Goal: Task Accomplishment & Management: Use online tool/utility

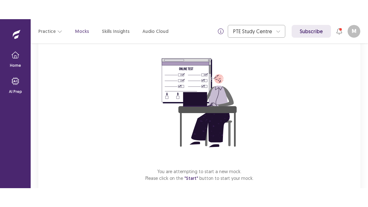
scroll to position [83, 0]
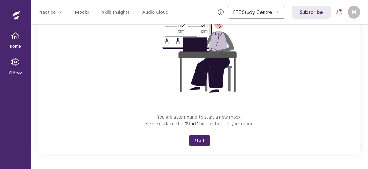
click at [195, 142] on button "Start" at bounding box center [199, 140] width 21 height 11
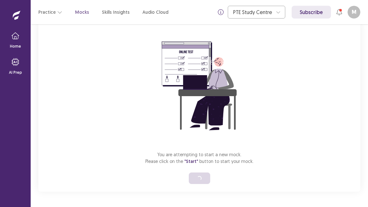
scroll to position [45, 0]
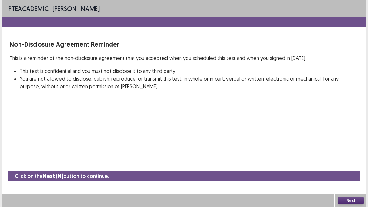
click at [349, 169] on button "Next" at bounding box center [351, 201] width 26 height 8
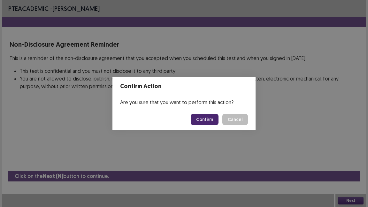
click at [209, 123] on button "Confirm" at bounding box center [205, 119] width 28 height 11
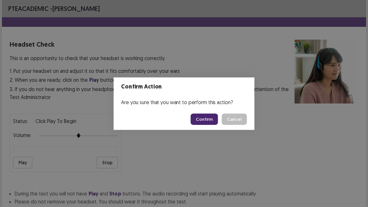
scroll to position [46, 0]
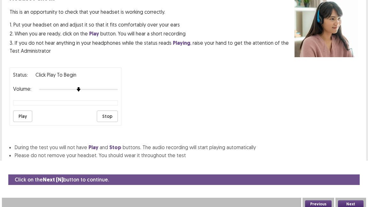
click at [350, 169] on button "Next" at bounding box center [351, 204] width 26 height 8
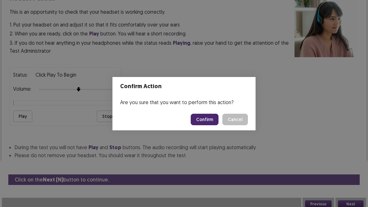
click at [210, 120] on button "Confirm" at bounding box center [205, 119] width 28 height 11
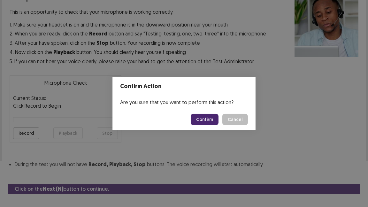
scroll to position [58, 0]
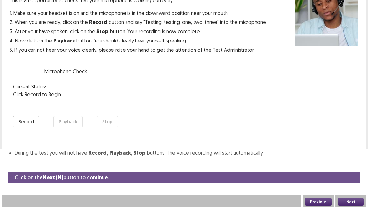
click at [351, 169] on button "Next" at bounding box center [351, 202] width 26 height 8
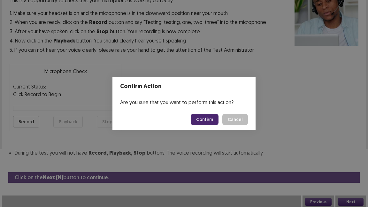
click at [212, 119] on button "Confirm" at bounding box center [205, 119] width 28 height 11
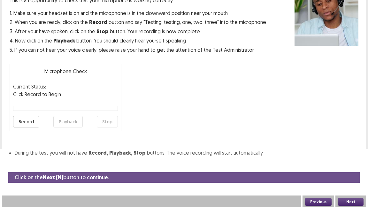
scroll to position [40, 0]
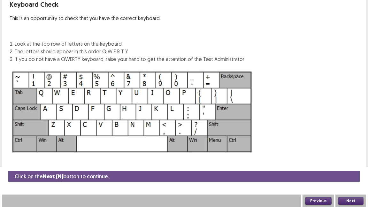
click at [350, 169] on button "Next" at bounding box center [351, 201] width 26 height 8
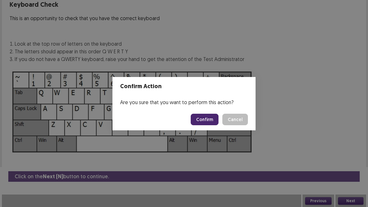
click at [210, 118] on button "Confirm" at bounding box center [205, 119] width 28 height 11
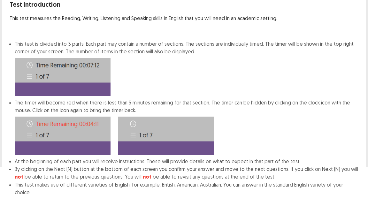
scroll to position [73, 0]
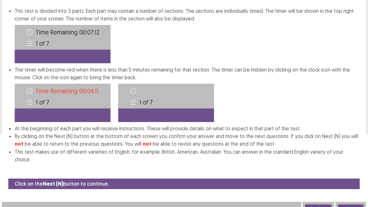
click at [345, 169] on button "Next" at bounding box center [351, 208] width 26 height 8
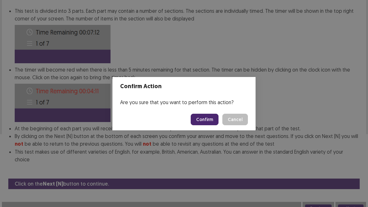
click at [210, 116] on button "Confirm" at bounding box center [205, 119] width 28 height 11
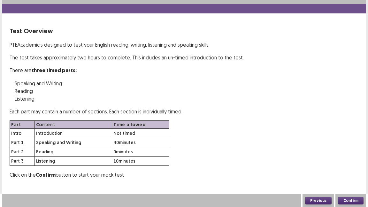
scroll to position [12, 0]
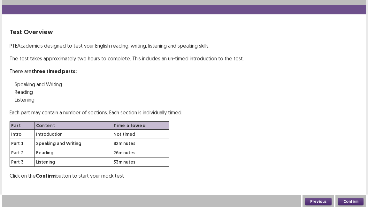
click at [351, 169] on button "Confirm" at bounding box center [351, 202] width 26 height 8
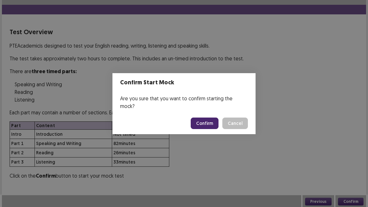
click at [208, 119] on button "Confirm" at bounding box center [205, 122] width 28 height 11
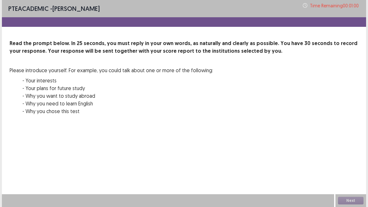
scroll to position [0, 0]
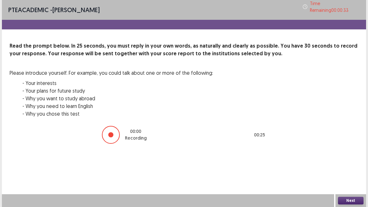
click at [352, 169] on button "Next" at bounding box center [351, 201] width 26 height 8
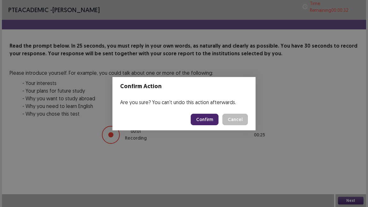
click at [216, 120] on button "Confirm" at bounding box center [205, 119] width 28 height 11
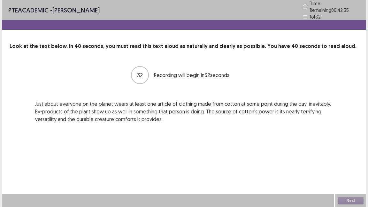
click at [283, 93] on div "32 Recording will begin in 32 seconds Just about everyone on the planet wears a…" at bounding box center [184, 93] width 349 height 57
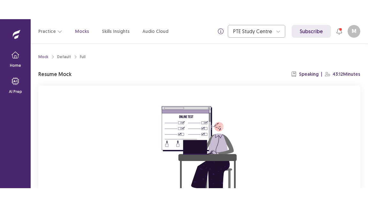
scroll to position [83, 0]
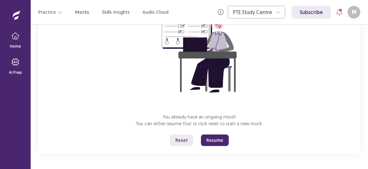
click at [207, 141] on button "Resume" at bounding box center [215, 139] width 28 height 11
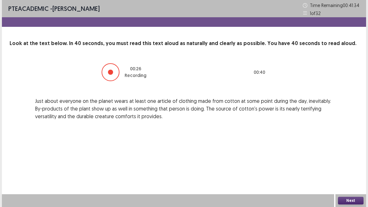
click at [343, 169] on button "Next" at bounding box center [351, 201] width 26 height 8
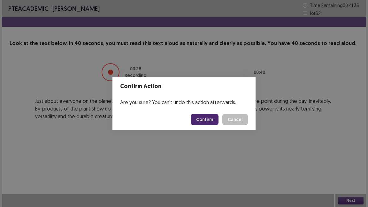
click at [207, 120] on button "Confirm" at bounding box center [205, 119] width 28 height 11
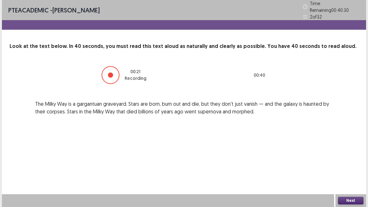
click at [348, 169] on button "Next" at bounding box center [351, 201] width 26 height 8
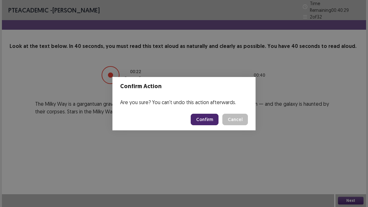
click at [209, 120] on button "Confirm" at bounding box center [205, 119] width 28 height 11
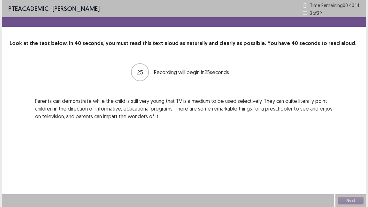
click at [339, 86] on div "25 Recording will begin in 25 seconds Parents can demonstrate while the child i…" at bounding box center [184, 91] width 349 height 57
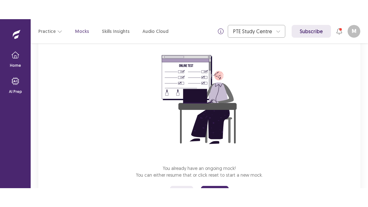
scroll to position [83, 0]
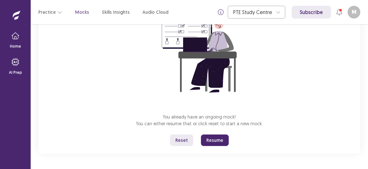
click at [213, 142] on button "Resume" at bounding box center [215, 139] width 28 height 11
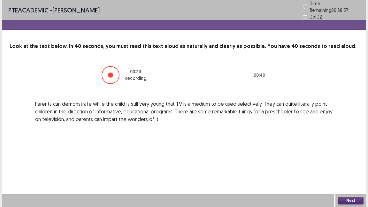
click at [343, 169] on button "Next" at bounding box center [351, 201] width 26 height 8
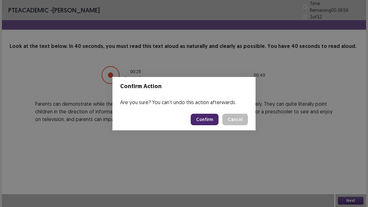
click at [207, 123] on button "Confirm" at bounding box center [205, 119] width 28 height 11
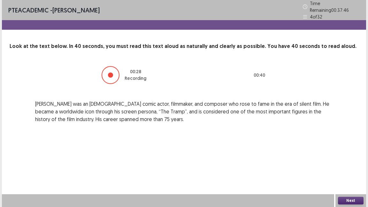
drag, startPoint x: 341, startPoint y: 202, endPoint x: 345, endPoint y: 206, distance: 5.0
click at [345, 169] on div "Next" at bounding box center [350, 200] width 31 height 13
click at [342, 169] on button "Next" at bounding box center [351, 201] width 26 height 8
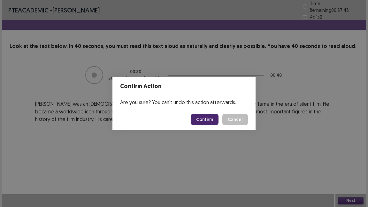
click at [205, 120] on button "Confirm" at bounding box center [205, 119] width 28 height 11
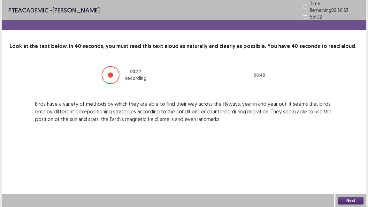
click at [350, 169] on button "Next" at bounding box center [351, 201] width 26 height 8
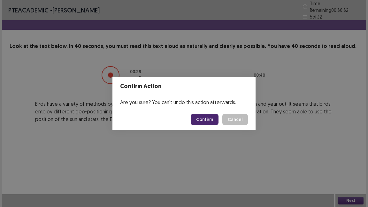
click at [212, 120] on button "Confirm" at bounding box center [205, 119] width 28 height 11
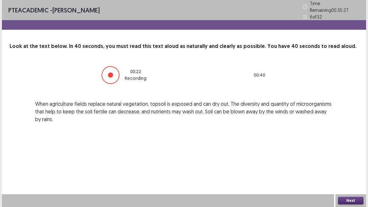
click at [345, 169] on button "Next" at bounding box center [351, 201] width 26 height 8
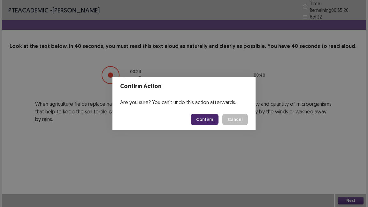
drag, startPoint x: 204, startPoint y: 123, endPoint x: 203, endPoint y: 126, distance: 3.2
click at [203, 126] on footer "Confirm Cancel" at bounding box center [183, 120] width 143 height 22
click at [203, 118] on button "Confirm" at bounding box center [205, 119] width 28 height 11
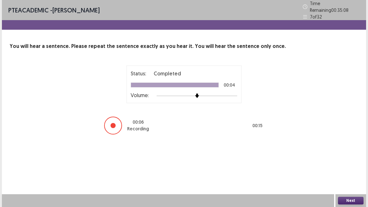
click at [353, 169] on button "Next" at bounding box center [351, 201] width 26 height 8
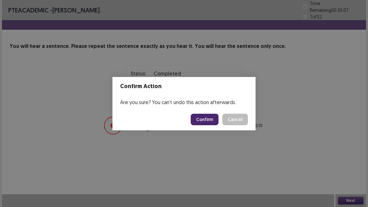
click at [207, 121] on button "Confirm" at bounding box center [205, 119] width 28 height 11
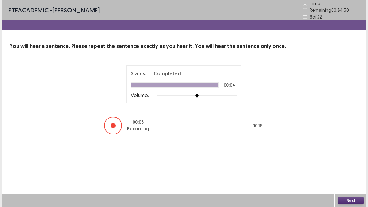
click at [349, 169] on button "Next" at bounding box center [351, 201] width 26 height 8
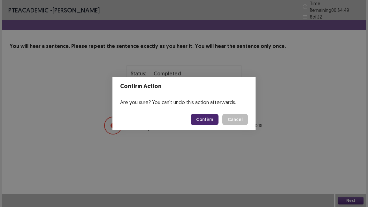
click at [210, 120] on button "Confirm" at bounding box center [205, 119] width 28 height 11
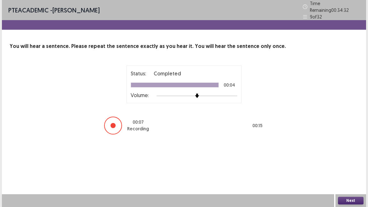
click at [345, 169] on button "Next" at bounding box center [351, 201] width 26 height 8
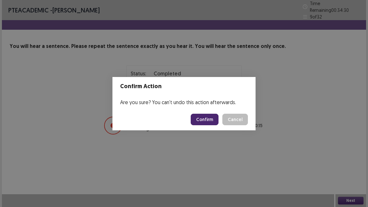
click at [214, 116] on button "Confirm" at bounding box center [205, 119] width 28 height 11
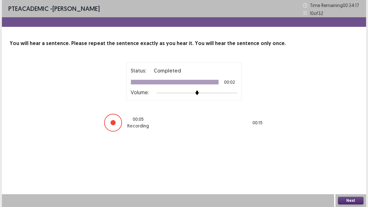
click at [344, 169] on button "Next" at bounding box center [351, 201] width 26 height 8
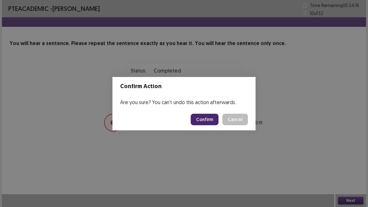
click at [207, 118] on button "Confirm" at bounding box center [205, 119] width 28 height 11
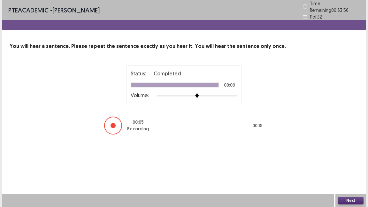
click at [358, 169] on button "Next" at bounding box center [351, 201] width 26 height 8
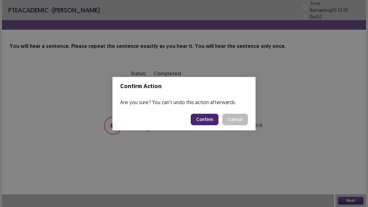
click at [211, 124] on button "Confirm" at bounding box center [205, 119] width 28 height 11
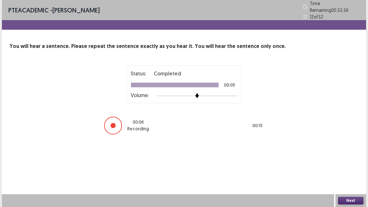
click at [341, 169] on button "Next" at bounding box center [351, 201] width 26 height 8
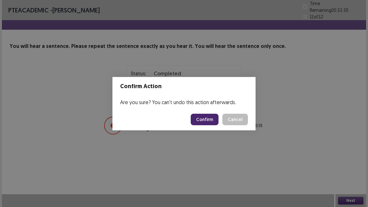
click at [206, 124] on button "Confirm" at bounding box center [205, 119] width 28 height 11
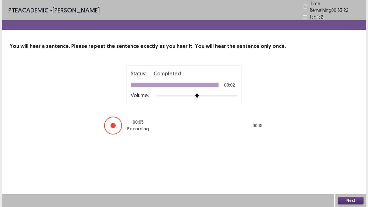
click at [350, 169] on button "Next" at bounding box center [351, 201] width 26 height 8
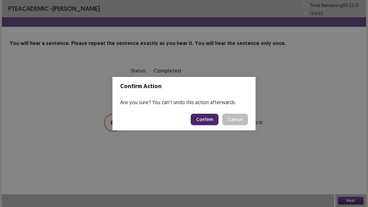
click at [210, 120] on button "Confirm" at bounding box center [205, 119] width 28 height 11
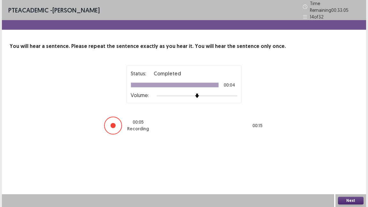
click at [352, 169] on button "Next" at bounding box center [351, 201] width 26 height 8
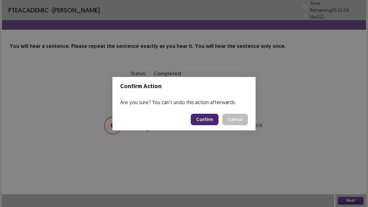
click at [211, 119] on button "Confirm" at bounding box center [205, 119] width 28 height 11
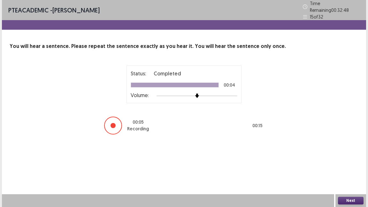
click at [350, 169] on button "Next" at bounding box center [351, 201] width 26 height 8
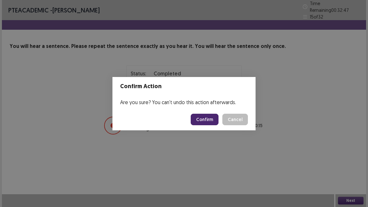
click at [207, 119] on button "Confirm" at bounding box center [205, 119] width 28 height 11
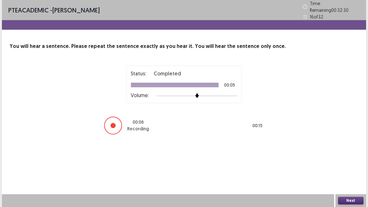
click at [351, 169] on button "Next" at bounding box center [351, 201] width 26 height 8
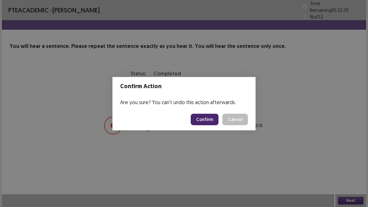
click at [204, 122] on button "Confirm" at bounding box center [205, 119] width 28 height 11
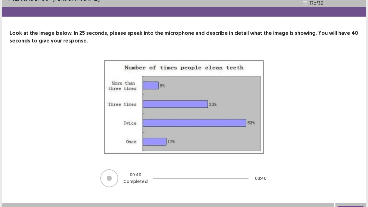
scroll to position [19, 0]
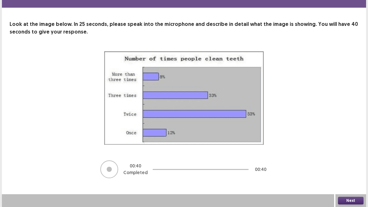
click at [345, 169] on button "Next" at bounding box center [351, 201] width 26 height 8
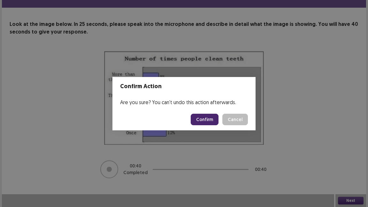
click at [202, 119] on button "Confirm" at bounding box center [205, 119] width 28 height 11
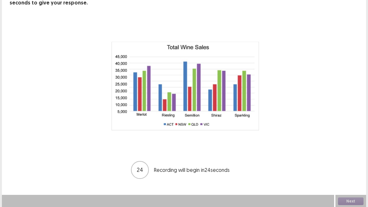
scroll to position [49, 0]
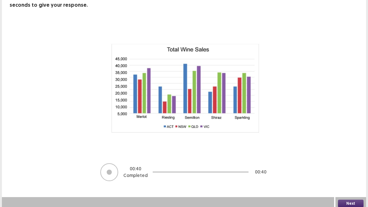
click at [351, 169] on button "Next" at bounding box center [351, 204] width 26 height 8
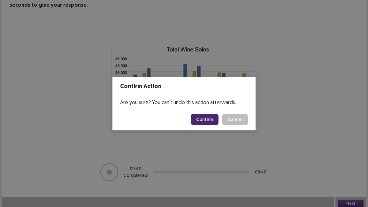
click at [197, 120] on button "Confirm" at bounding box center [205, 119] width 28 height 11
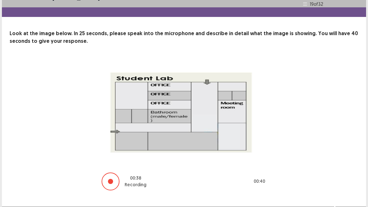
scroll to position [22, 0]
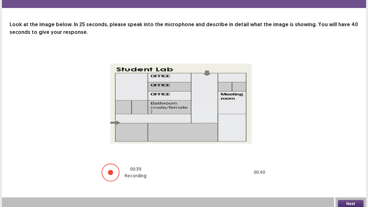
click at [343, 169] on button "Next" at bounding box center [351, 204] width 26 height 8
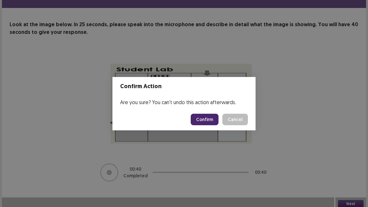
click at [206, 120] on button "Confirm" at bounding box center [205, 119] width 28 height 11
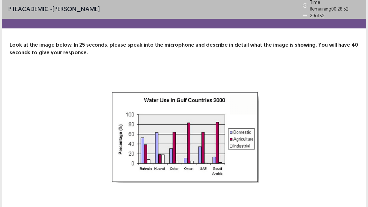
scroll to position [56, 0]
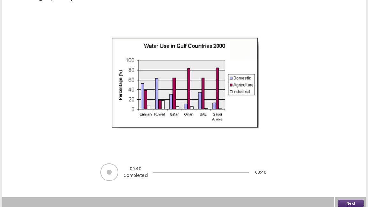
click at [345, 169] on button "Next" at bounding box center [351, 204] width 26 height 8
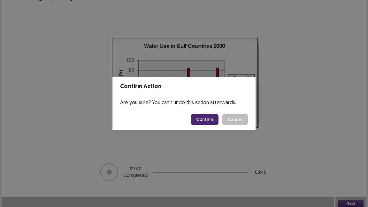
click at [214, 118] on button "Confirm" at bounding box center [205, 119] width 28 height 11
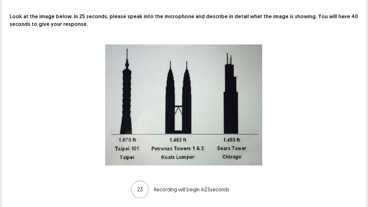
scroll to position [47, 0]
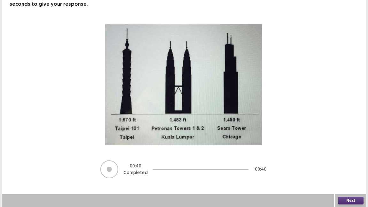
click at [344, 169] on button "Next" at bounding box center [351, 201] width 26 height 8
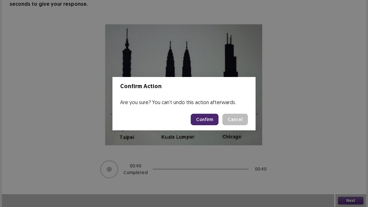
drag, startPoint x: 211, startPoint y: 120, endPoint x: 214, endPoint y: 121, distance: 3.9
click at [214, 121] on button "Confirm" at bounding box center [205, 119] width 28 height 11
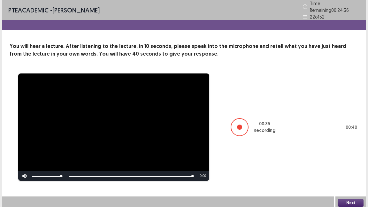
click at [346, 169] on button "Next" at bounding box center [351, 203] width 26 height 8
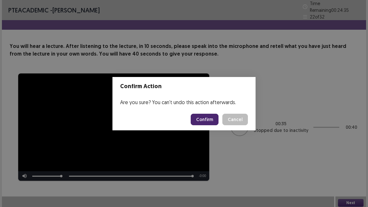
click at [202, 120] on button "Confirm" at bounding box center [205, 119] width 28 height 11
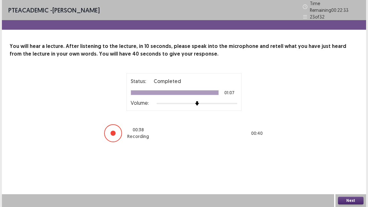
click at [344, 169] on button "Next" at bounding box center [351, 201] width 26 height 8
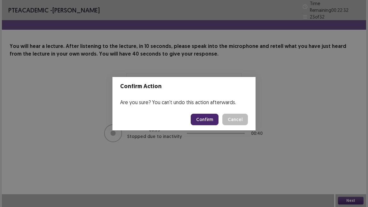
click at [207, 123] on button "Confirm" at bounding box center [205, 119] width 28 height 11
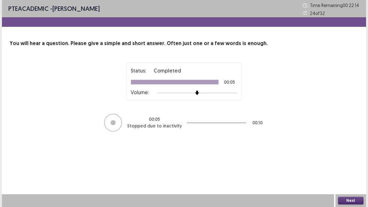
click at [343, 169] on button "Next" at bounding box center [351, 201] width 26 height 8
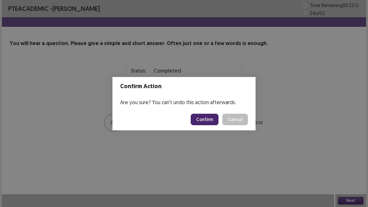
click at [209, 120] on button "Confirm" at bounding box center [205, 119] width 28 height 11
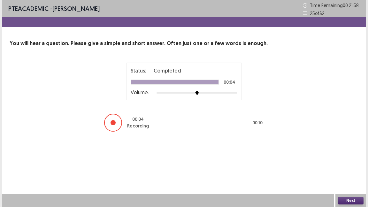
click at [351, 169] on button "Next" at bounding box center [351, 201] width 26 height 8
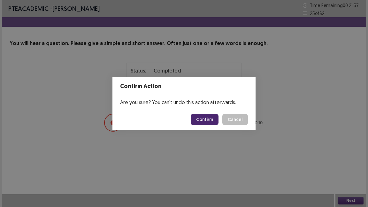
click at [213, 122] on button "Confirm" at bounding box center [205, 119] width 28 height 11
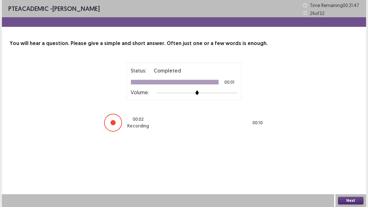
click at [350, 169] on button "Next" at bounding box center [351, 201] width 26 height 8
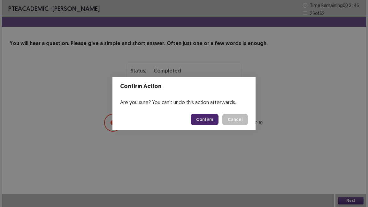
click at [214, 122] on button "Confirm" at bounding box center [205, 119] width 28 height 11
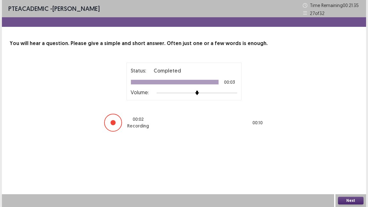
click at [343, 169] on button "Next" at bounding box center [351, 201] width 26 height 8
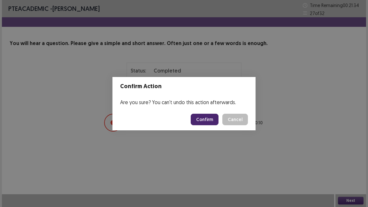
click at [213, 118] on button "Confirm" at bounding box center [205, 119] width 28 height 11
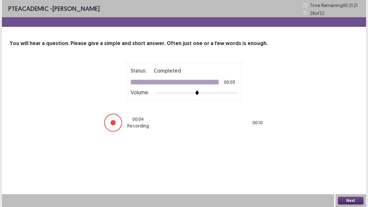
click at [344, 169] on button "Next" at bounding box center [351, 201] width 26 height 8
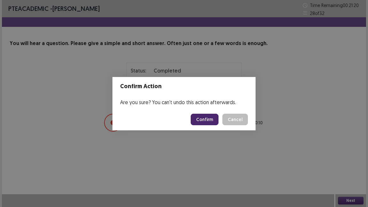
click at [208, 126] on footer "Confirm Cancel" at bounding box center [183, 120] width 143 height 22
click at [216, 120] on button "Confirm" at bounding box center [205, 119] width 28 height 11
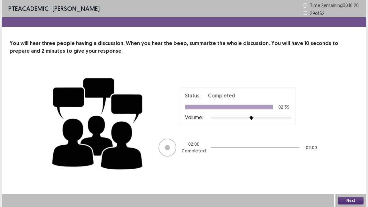
click at [349, 169] on button "Next" at bounding box center [351, 201] width 26 height 8
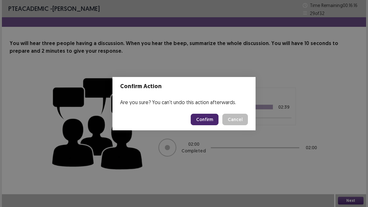
click at [199, 122] on button "Confirm" at bounding box center [205, 119] width 28 height 11
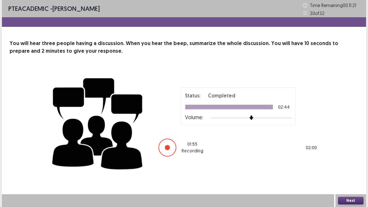
click at [345, 169] on button "Next" at bounding box center [351, 201] width 26 height 8
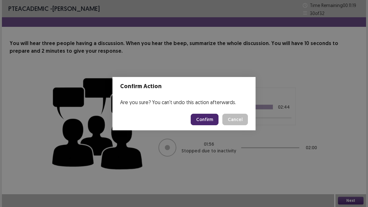
click at [206, 122] on button "Confirm" at bounding box center [205, 119] width 28 height 11
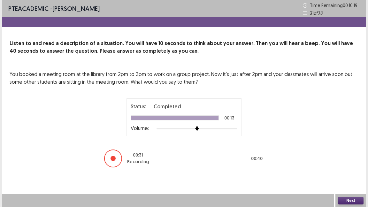
click at [349, 169] on button "Next" at bounding box center [351, 201] width 26 height 8
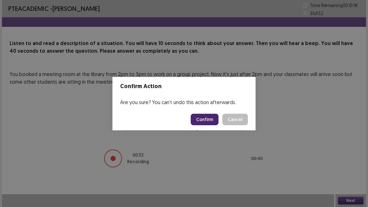
click at [213, 119] on button "Confirm" at bounding box center [205, 119] width 28 height 11
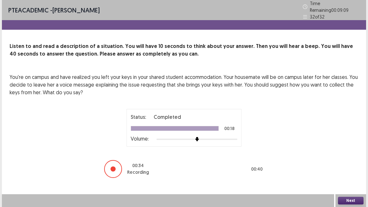
click at [344, 169] on button "Next" at bounding box center [351, 201] width 26 height 8
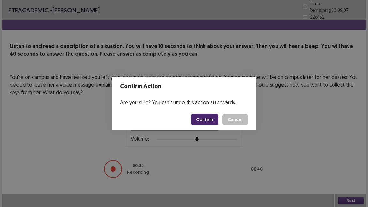
click at [210, 123] on button "Confirm" at bounding box center [205, 119] width 28 height 11
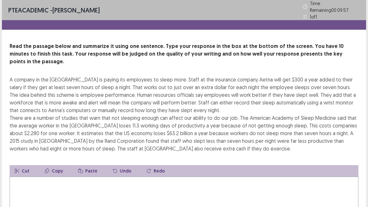
click at [361, 88] on div "Read the passage below and summarize it using one sentence. Type your response …" at bounding box center [184, 150] width 364 height 216
